Goal: Transaction & Acquisition: Obtain resource

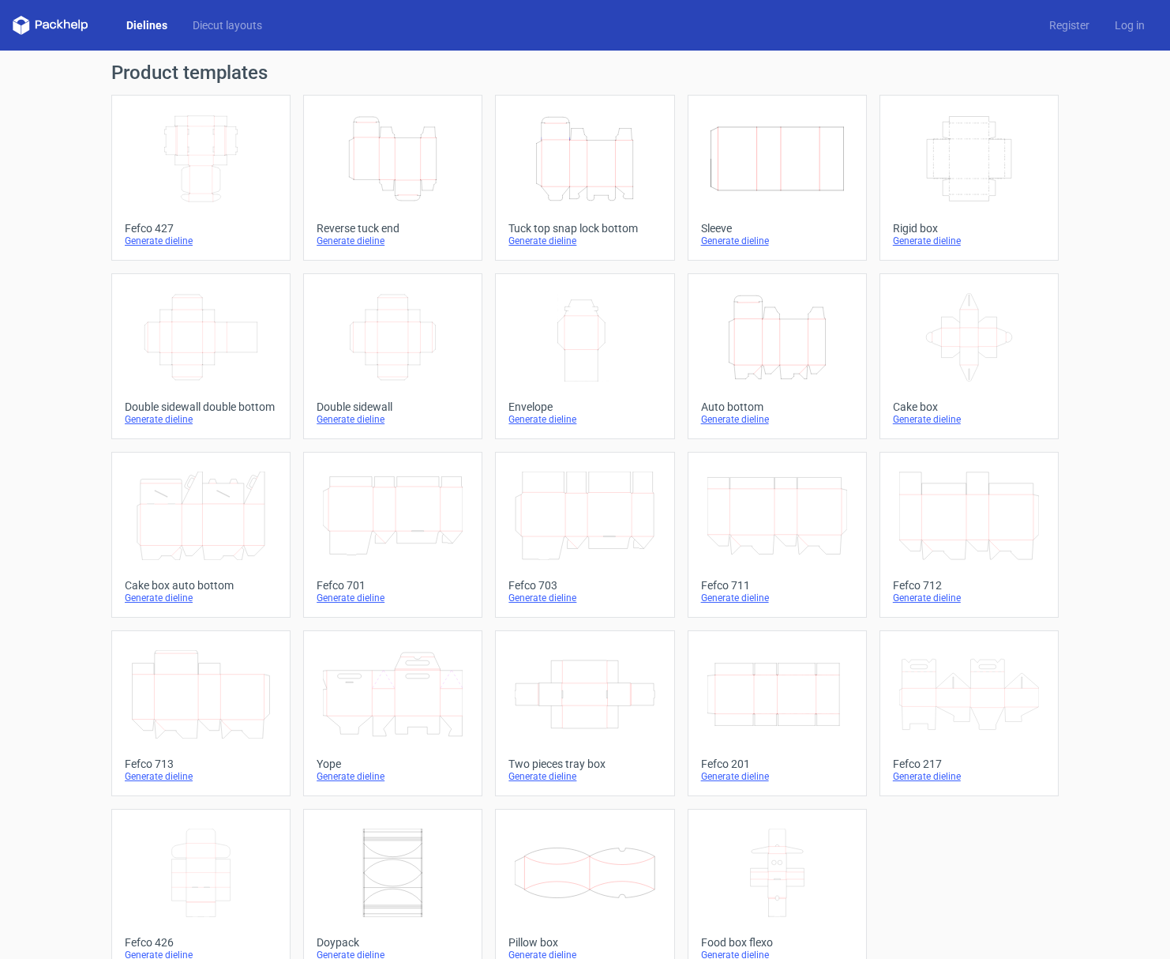
click at [575, 175] on icon "Height Depth Width" at bounding box center [585, 159] width 140 height 88
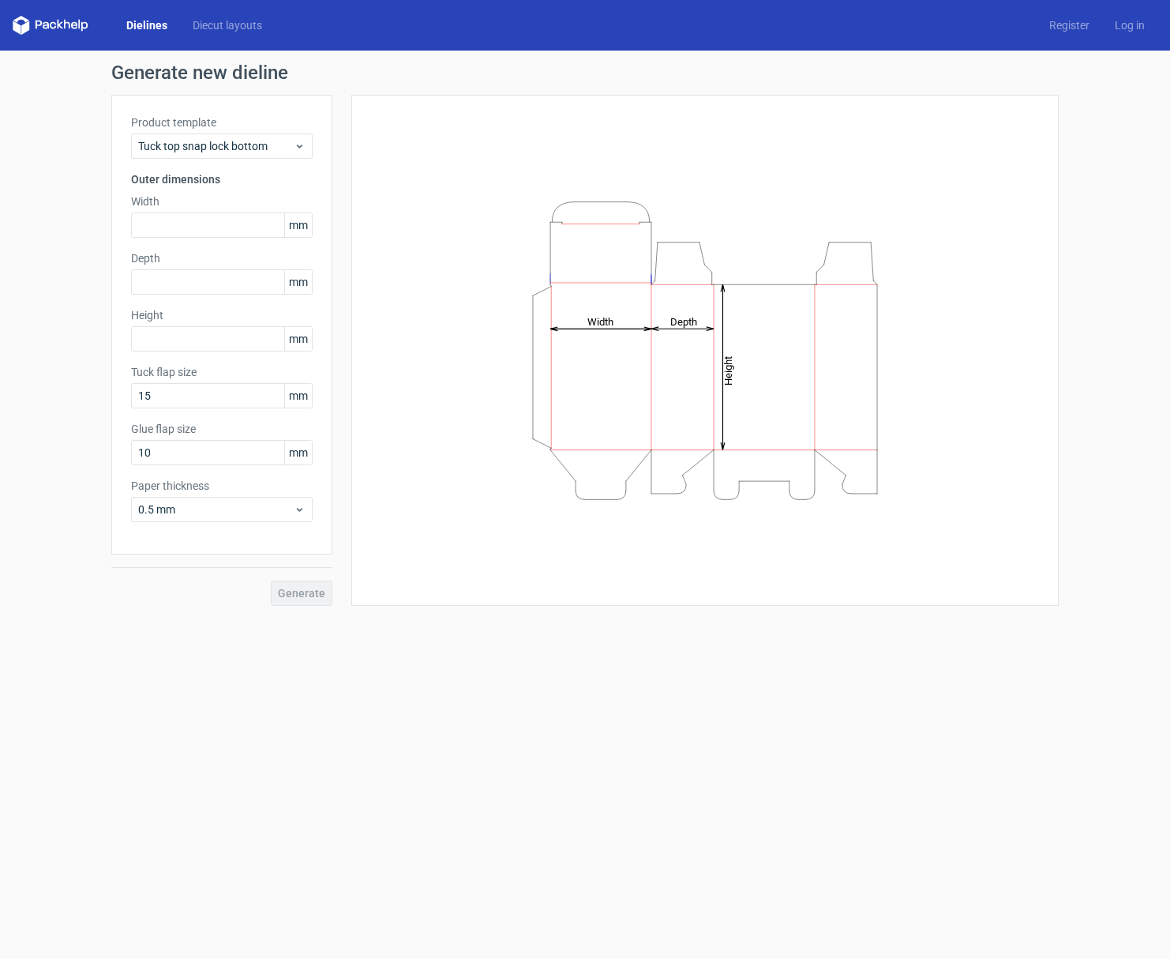
click at [575, 175] on div "Height Depth Width" at bounding box center [705, 351] width 668 height 472
click at [190, 220] on input "text" at bounding box center [222, 224] width 182 height 25
type input "123"
click at [205, 278] on input "text" at bounding box center [222, 281] width 182 height 25
type input "25"
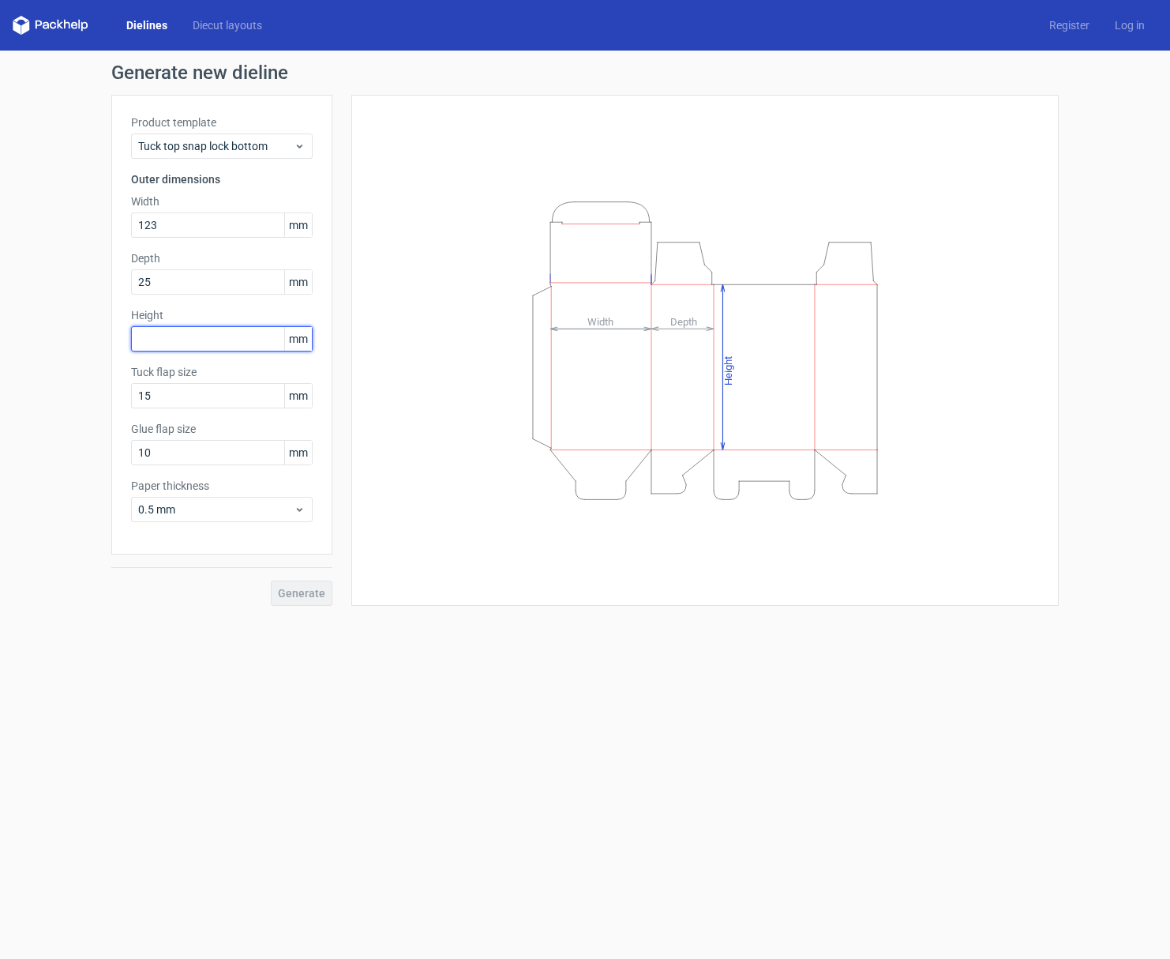
click at [195, 337] on input "text" at bounding box center [222, 338] width 182 height 25
type input "75"
click at [295, 595] on span "Generate" at bounding box center [301, 593] width 47 height 11
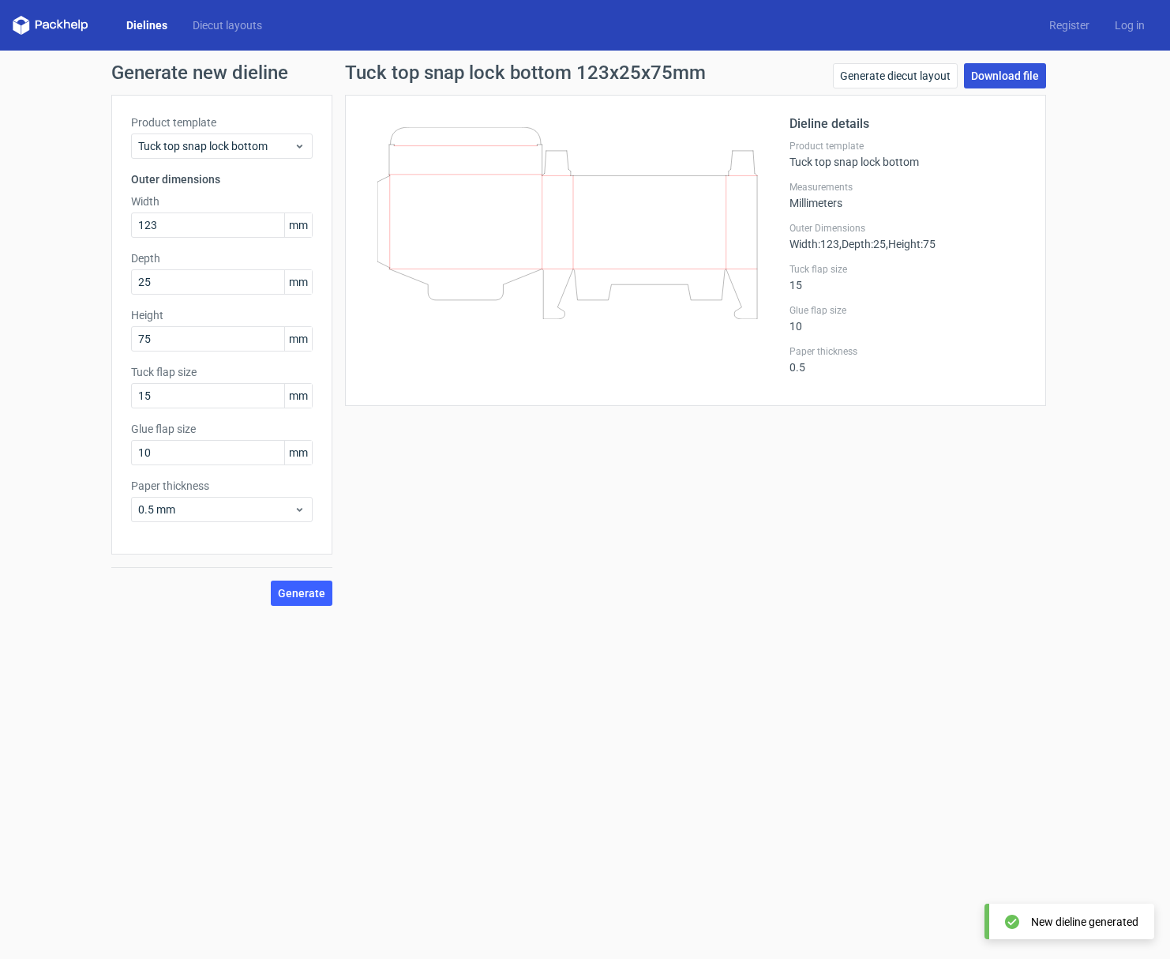
click at [998, 75] on link "Download file" at bounding box center [1005, 75] width 82 height 25
drag, startPoint x: 194, startPoint y: 228, endPoint x: 59, endPoint y: 228, distance: 134.3
click at [59, 228] on div "Generate new dieline Product template Tuck top snap lock bottom Outer dimension…" at bounding box center [585, 335] width 1170 height 568
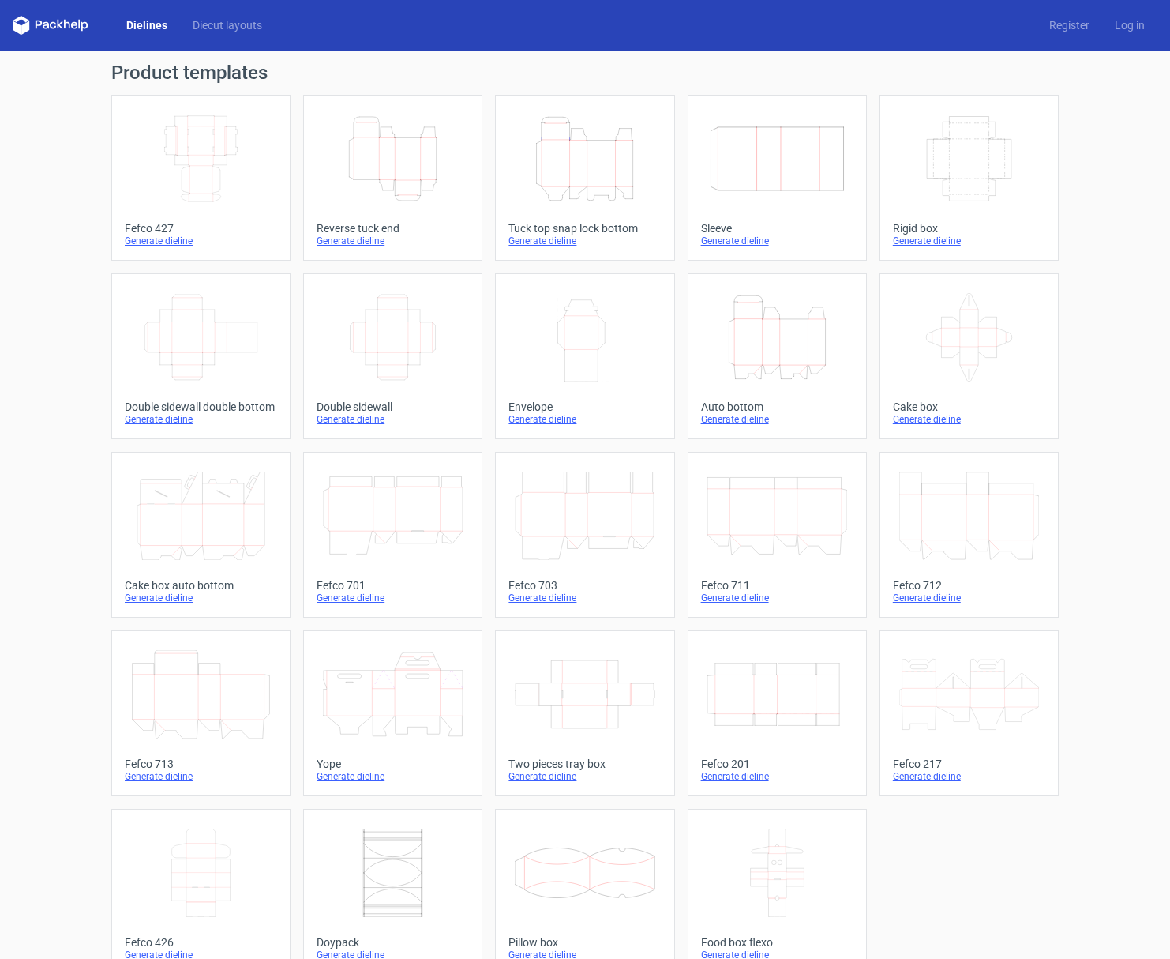
click at [407, 162] on icon "Height Depth Width" at bounding box center [393, 159] width 140 height 88
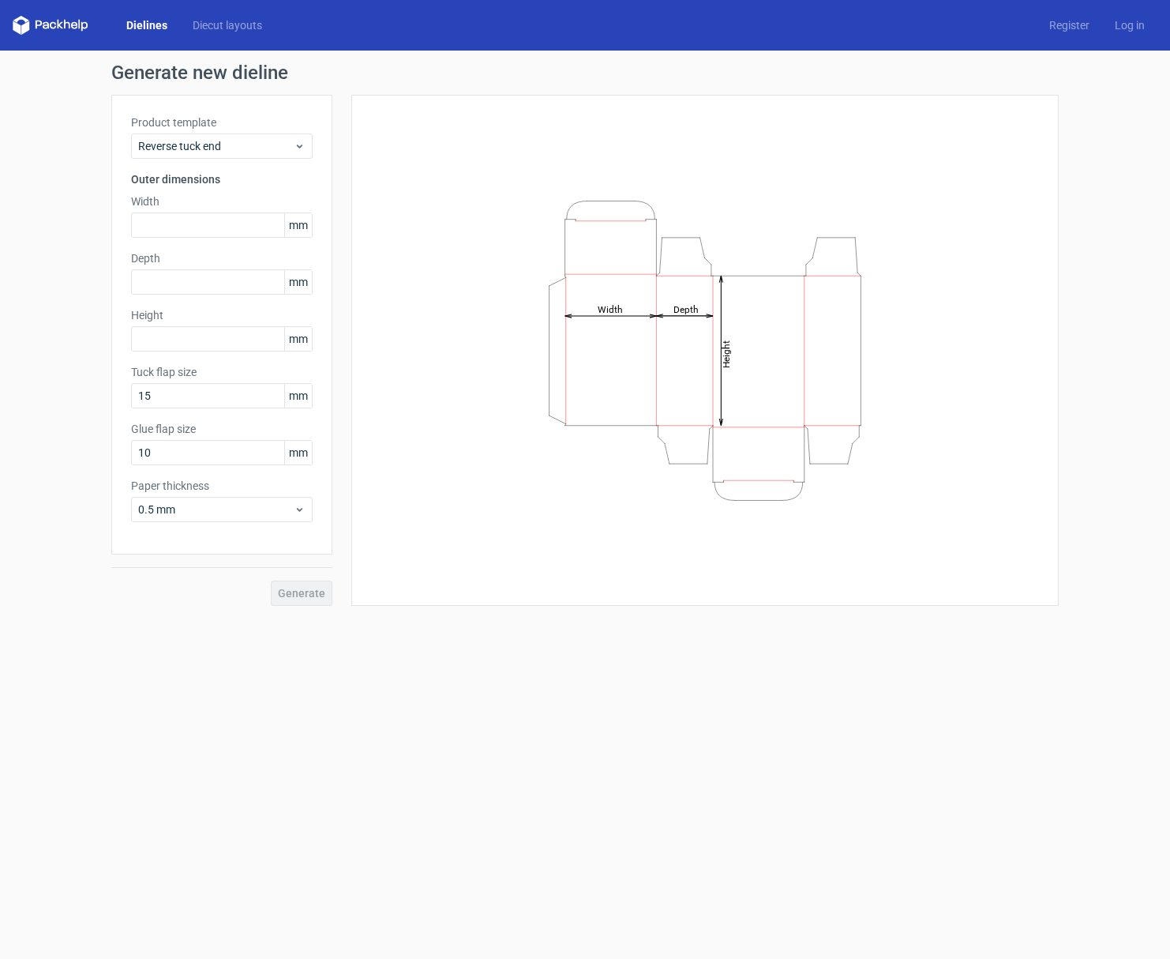
click at [407, 162] on div "Height Depth Width" at bounding box center [705, 351] width 668 height 472
click at [216, 231] on input "text" at bounding box center [222, 224] width 182 height 25
paste input "123"
type input "123"
click at [197, 284] on input "text" at bounding box center [222, 281] width 182 height 25
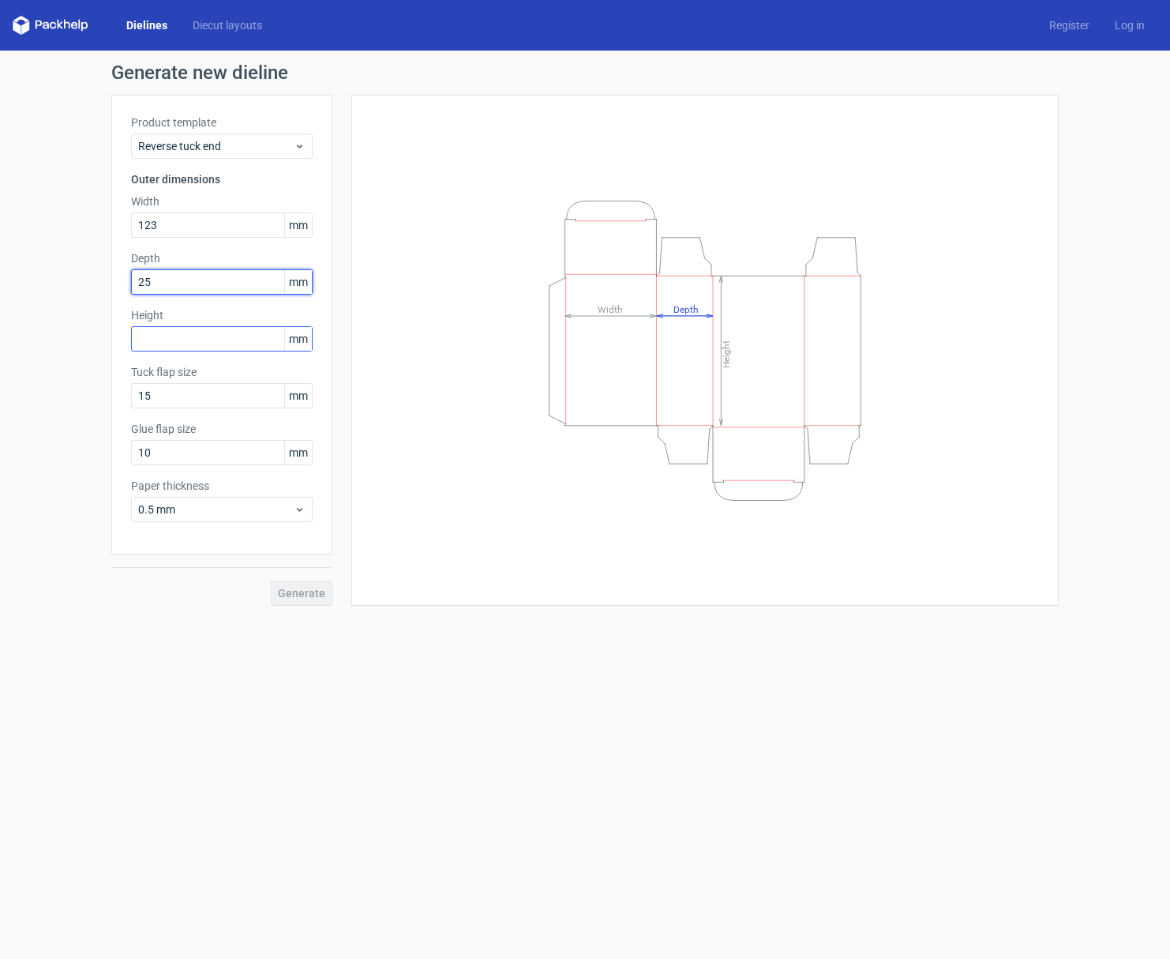
type input "25"
click at [181, 339] on input "text" at bounding box center [222, 338] width 182 height 25
type input "75"
click at [319, 592] on span "Generate" at bounding box center [301, 593] width 47 height 11
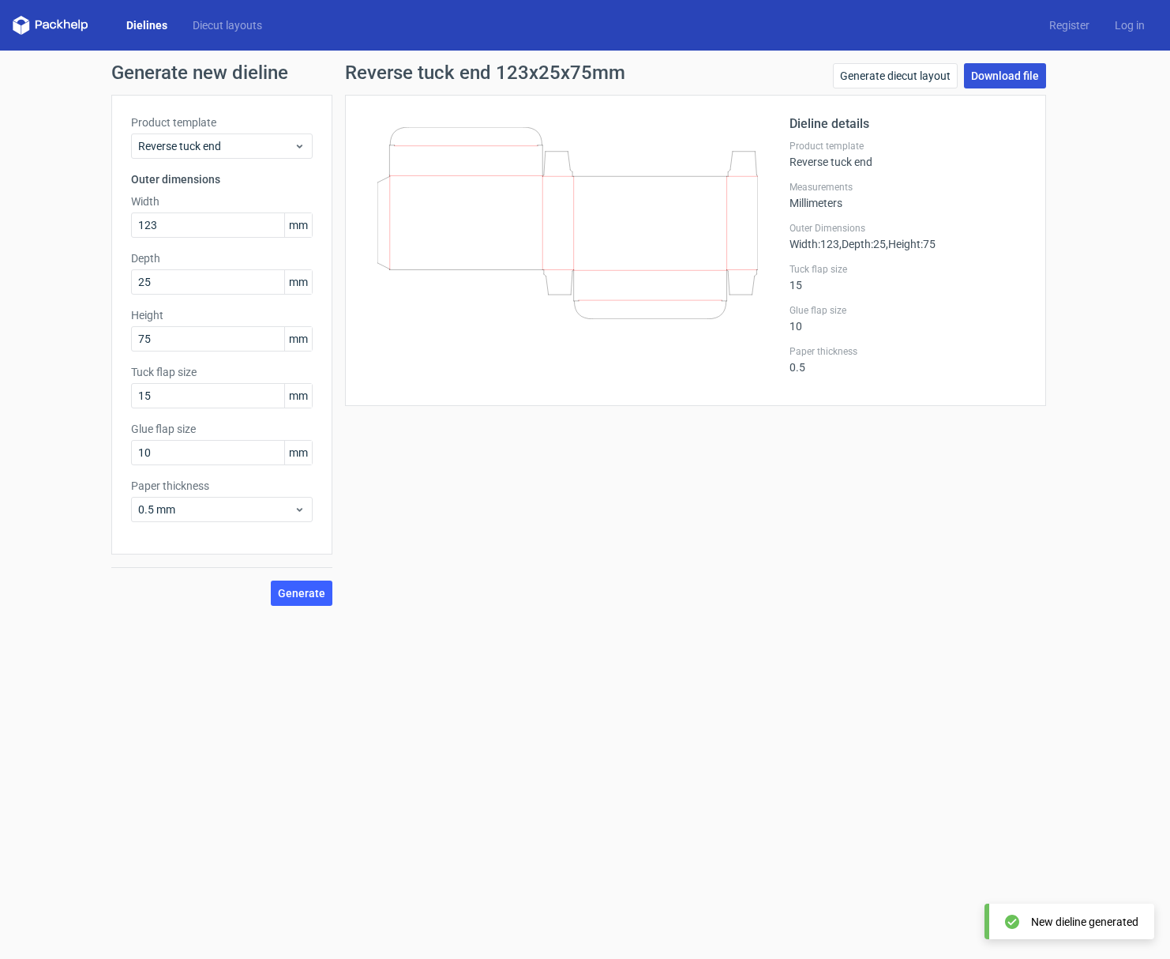
click at [1013, 78] on link "Download file" at bounding box center [1005, 75] width 82 height 25
